Goal: Task Accomplishment & Management: Manage account settings

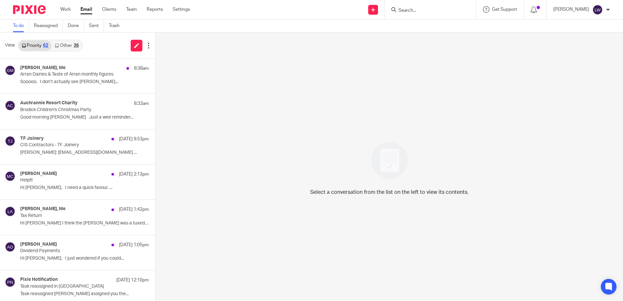
click at [90, 6] on div "Work Email Clients Team Reports Settings Work Email Clients Team Reports Settin…" at bounding box center [127, 9] width 146 height 19
click at [84, 10] on link "Email" at bounding box center [86, 9] width 12 height 7
click at [67, 42] on link "Other 36" at bounding box center [66, 45] width 30 height 10
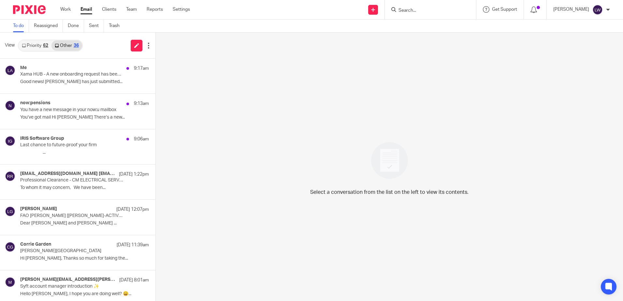
click at [64, 78] on div "Me 9:17am Xama HUB - A new onboarding request has been returned Good news! Angu…" at bounding box center [84, 76] width 129 height 22
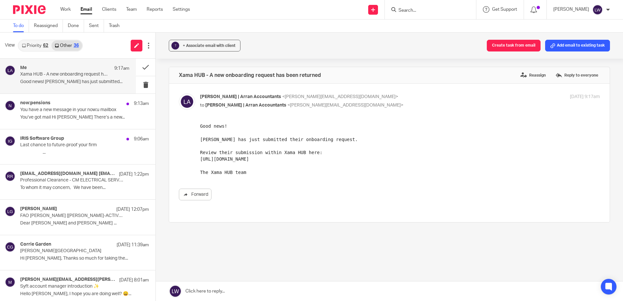
click at [64, 117] on p "You’ve got mail Hi Lorna There’s a new..." at bounding box center [84, 118] width 129 height 6
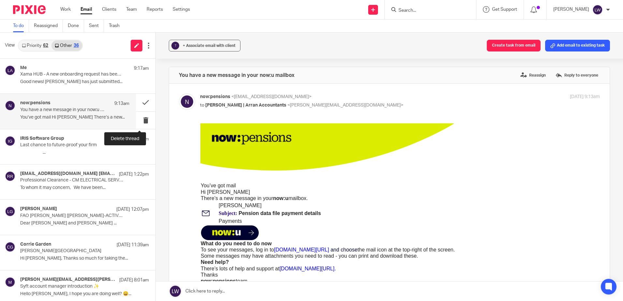
click at [140, 118] on button at bounding box center [146, 120] width 20 height 17
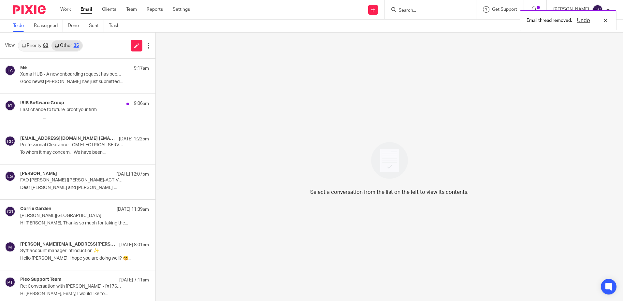
click at [70, 114] on div "IRIS Software Group 9:06am Last chance to future-proof your firm ͏ ͏ ͏ ͏ ͏ ͏ ͏ …" at bounding box center [84, 111] width 129 height 22
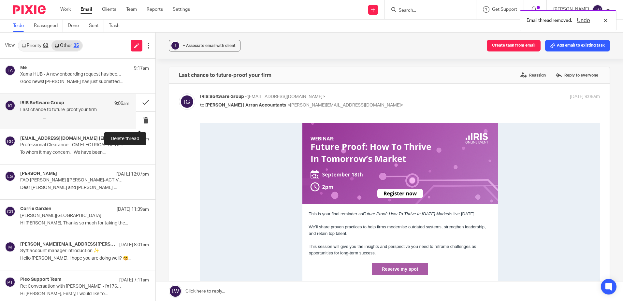
click at [139, 122] on button at bounding box center [146, 120] width 20 height 17
